Goal: Information Seeking & Learning: Learn about a topic

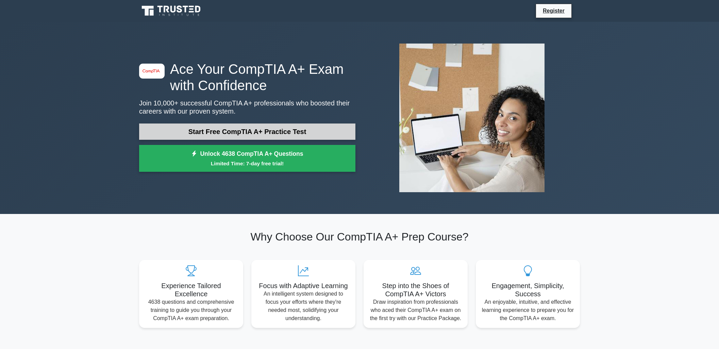
click at [213, 130] on link "Start Free CompTIA A+ Practice Test" at bounding box center [247, 132] width 216 height 16
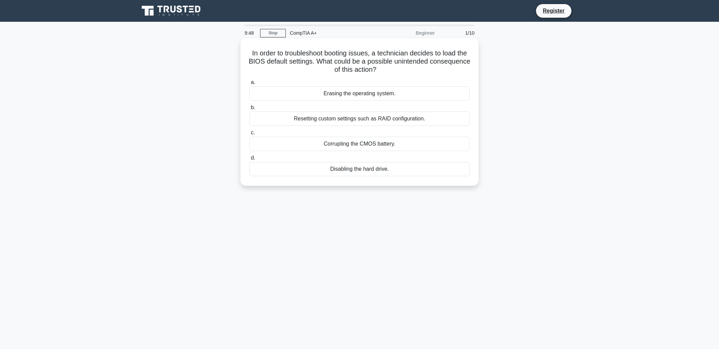
click at [335, 122] on div "Resetting custom settings such as RAID configuration." at bounding box center [359, 119] width 220 height 14
click at [249, 110] on input "b. Resetting custom settings such as RAID configuration." at bounding box center [249, 107] width 0 height 4
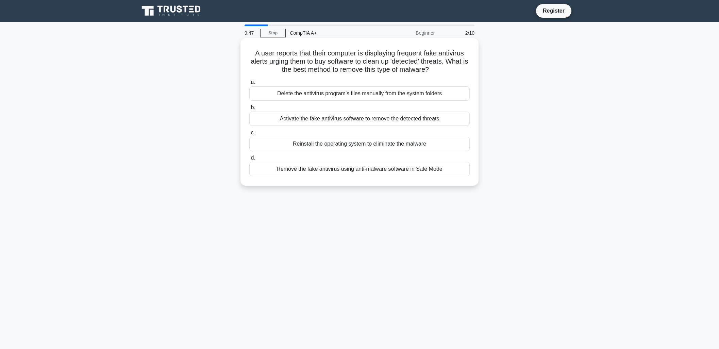
click at [335, 122] on div "Activate the fake antivirus software to remove the detected threats" at bounding box center [359, 119] width 220 height 14
click at [249, 110] on input "b. Activate the fake antivirus software to remove the detected threats" at bounding box center [249, 107] width 0 height 4
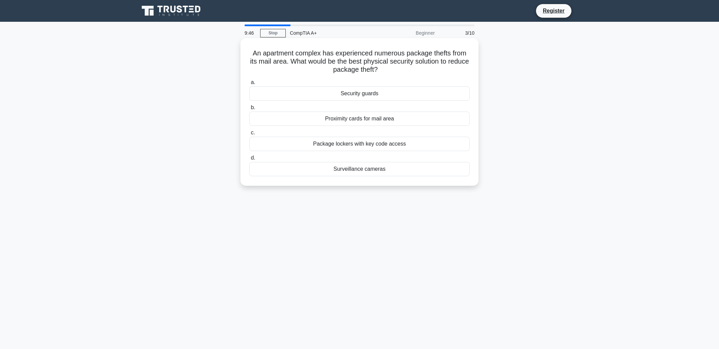
click at [335, 121] on div "Proximity cards for mail area" at bounding box center [359, 119] width 220 height 14
click at [249, 110] on input "b. Proximity cards for mail area" at bounding box center [249, 107] width 0 height 4
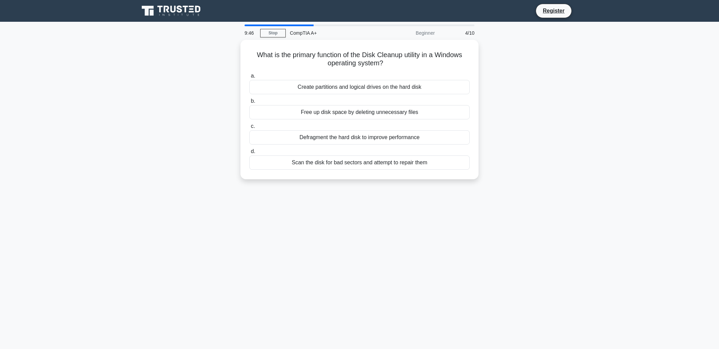
click at [335, 122] on label "c. Defragment the hard disk to improve performance" at bounding box center [359, 133] width 220 height 22
click at [249, 124] on input "c. Defragment the hard disk to improve performance" at bounding box center [249, 126] width 0 height 4
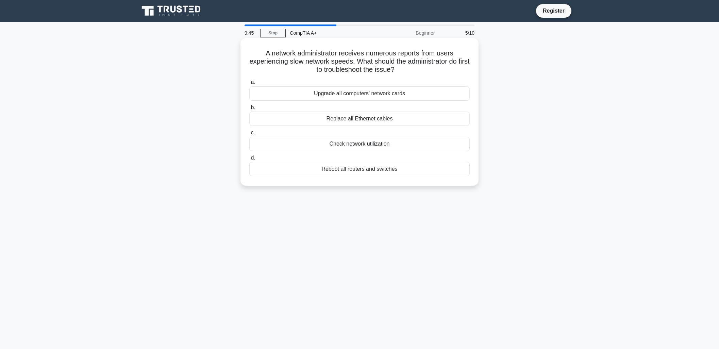
click at [336, 118] on div "Replace all Ethernet cables" at bounding box center [359, 119] width 220 height 14
click at [249, 110] on input "b. Replace all Ethernet cables" at bounding box center [249, 107] width 0 height 4
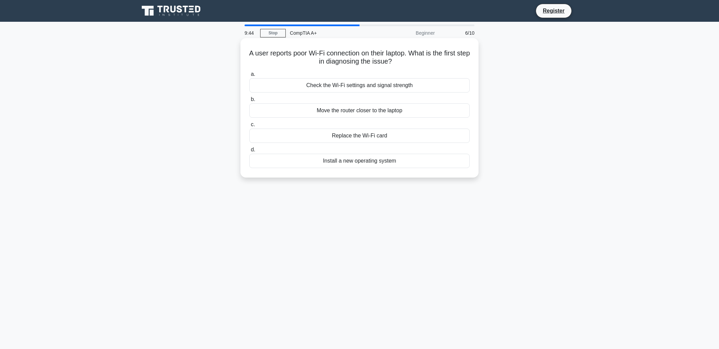
click at [335, 116] on div "Move the router closer to the laptop" at bounding box center [359, 110] width 220 height 14
click at [249, 102] on input "b. Move the router closer to the laptop" at bounding box center [249, 99] width 0 height 4
click at [336, 113] on div "Update the DVD-ROM firmware" at bounding box center [359, 110] width 220 height 14
click at [249, 102] on input "b. Update the DVD-ROM firmware" at bounding box center [249, 99] width 0 height 4
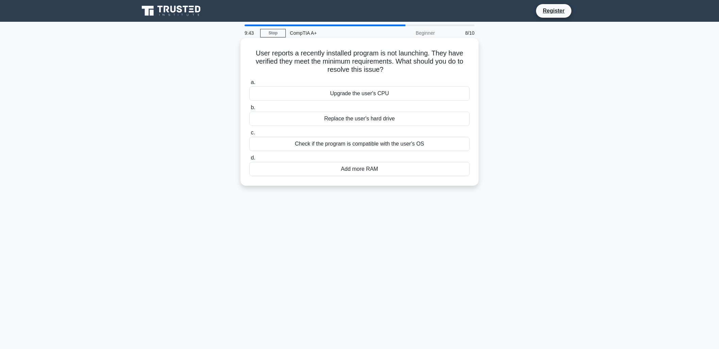
click at [336, 119] on div "Replace the user's hard drive" at bounding box center [359, 119] width 220 height 14
click at [249, 110] on input "b. Replace the user's hard drive" at bounding box center [249, 107] width 0 height 4
click at [338, 117] on div "Backup battery" at bounding box center [359, 119] width 220 height 14
click at [249, 110] on input "b. Backup battery" at bounding box center [249, 107] width 0 height 4
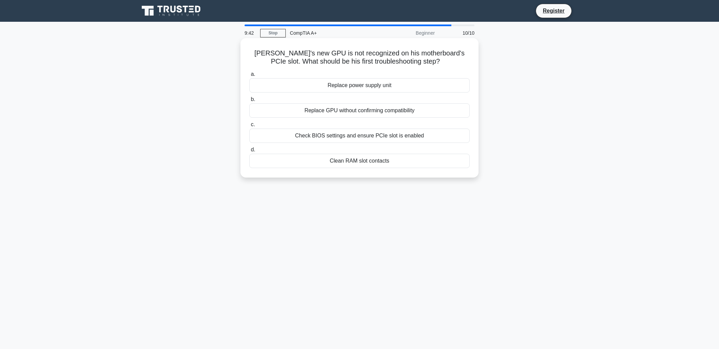
click at [339, 113] on div "Replace GPU without confirming compatibility" at bounding box center [359, 110] width 220 height 14
click at [249, 102] on input "b. Replace GPU without confirming compatibility" at bounding box center [249, 99] width 0 height 4
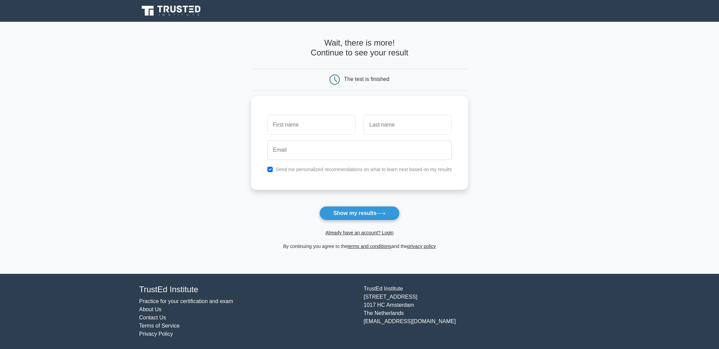
click at [341, 112] on div at bounding box center [311, 124] width 96 height 25
